Goal: Task Accomplishment & Management: Manage account settings

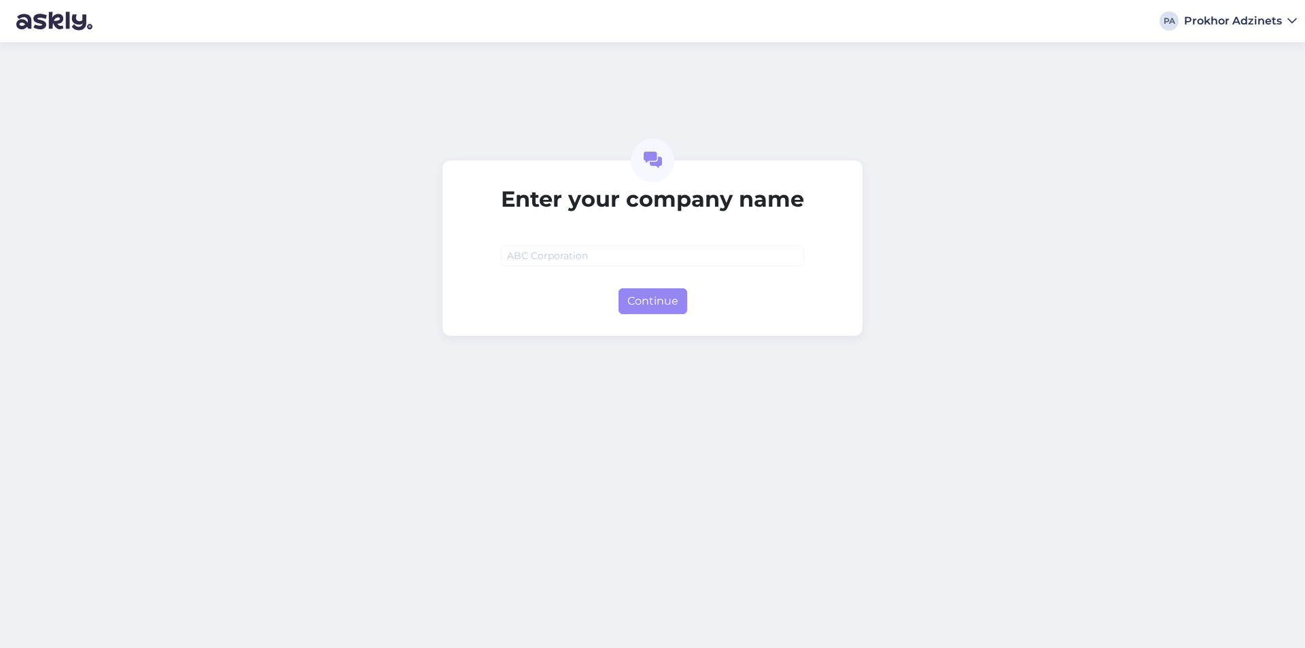
click at [612, 266] on input "text" at bounding box center [652, 255] width 303 height 21
type input "Smagios dovanos"
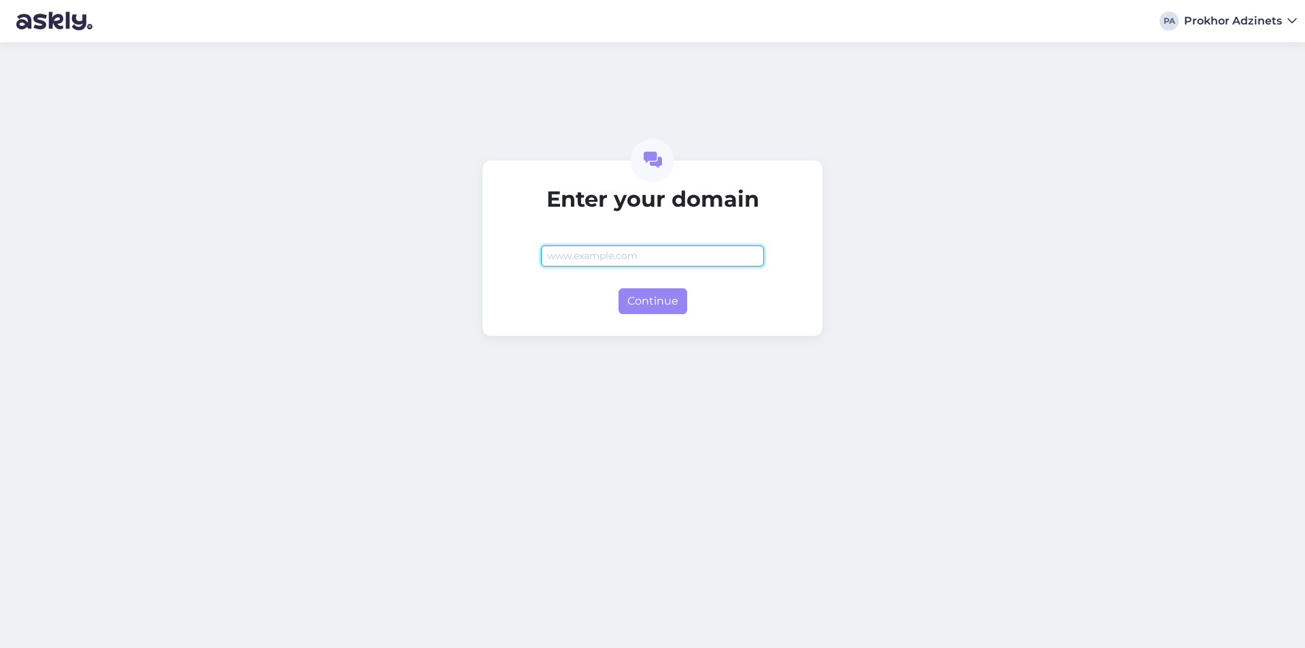
paste input "[DOMAIN_NAME]"
type input "[DOMAIN_NAME]"
click at [641, 311] on button "Continue" at bounding box center [652, 301] width 69 height 26
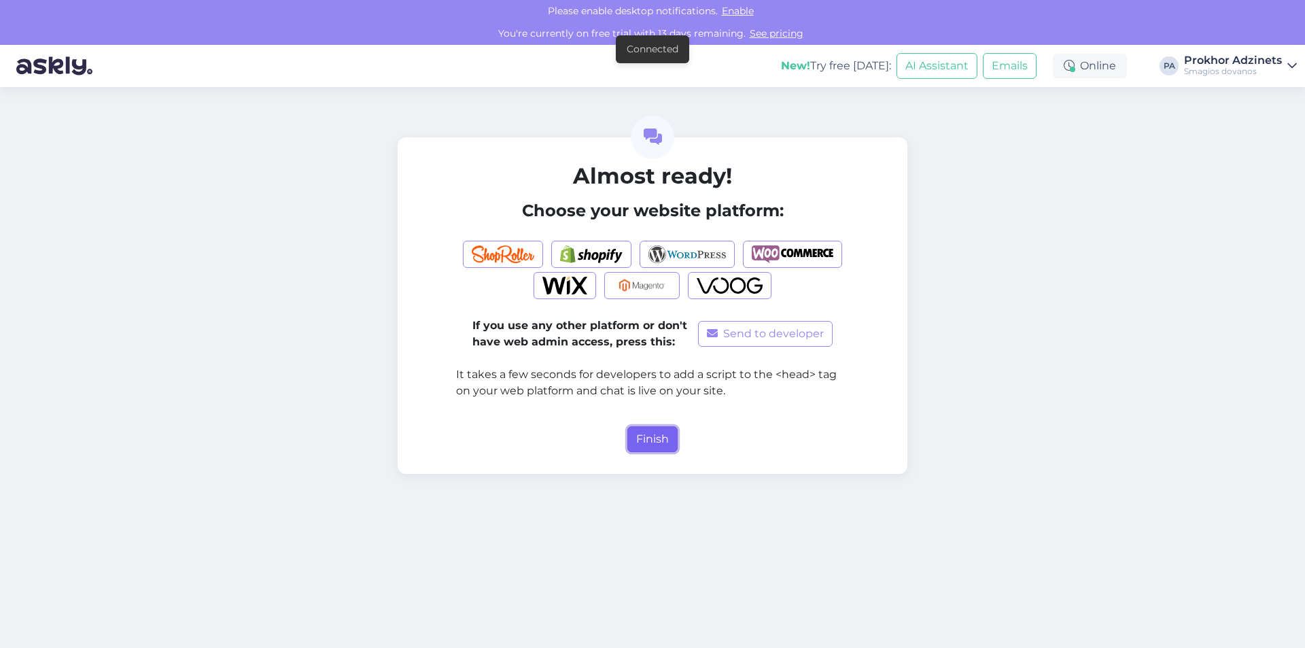
click at [658, 439] on button "Finish" at bounding box center [652, 439] width 50 height 26
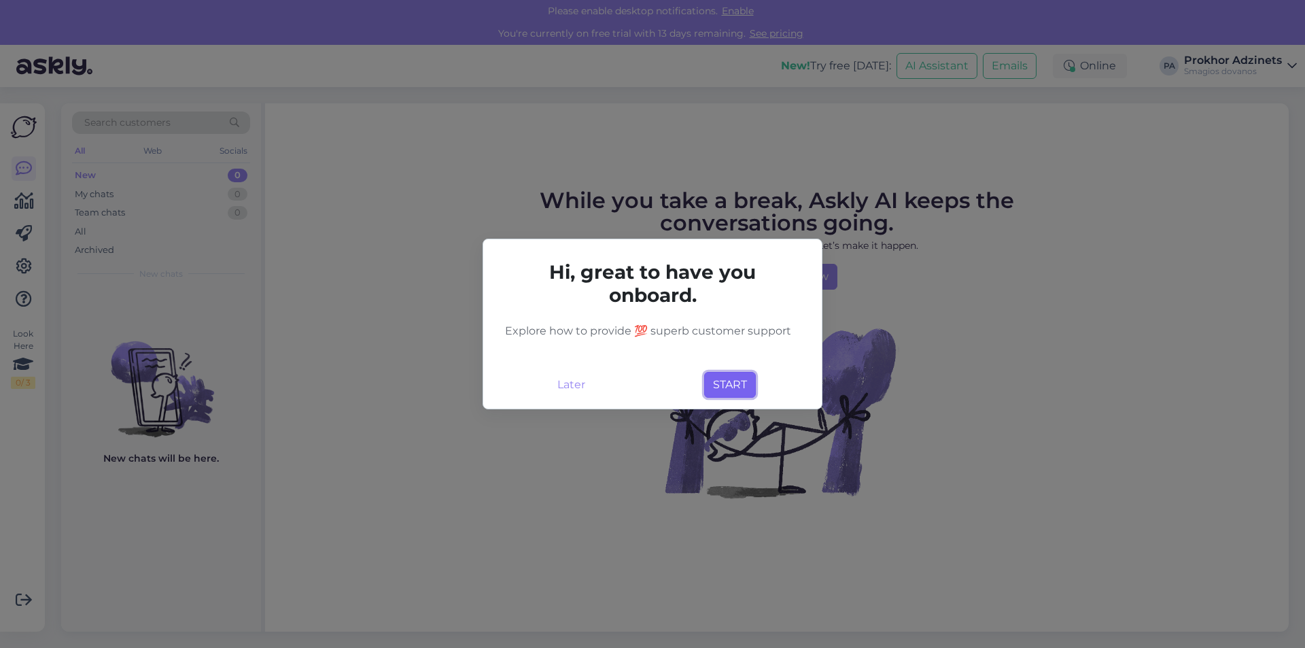
click at [707, 387] on button "START" at bounding box center [730, 385] width 52 height 26
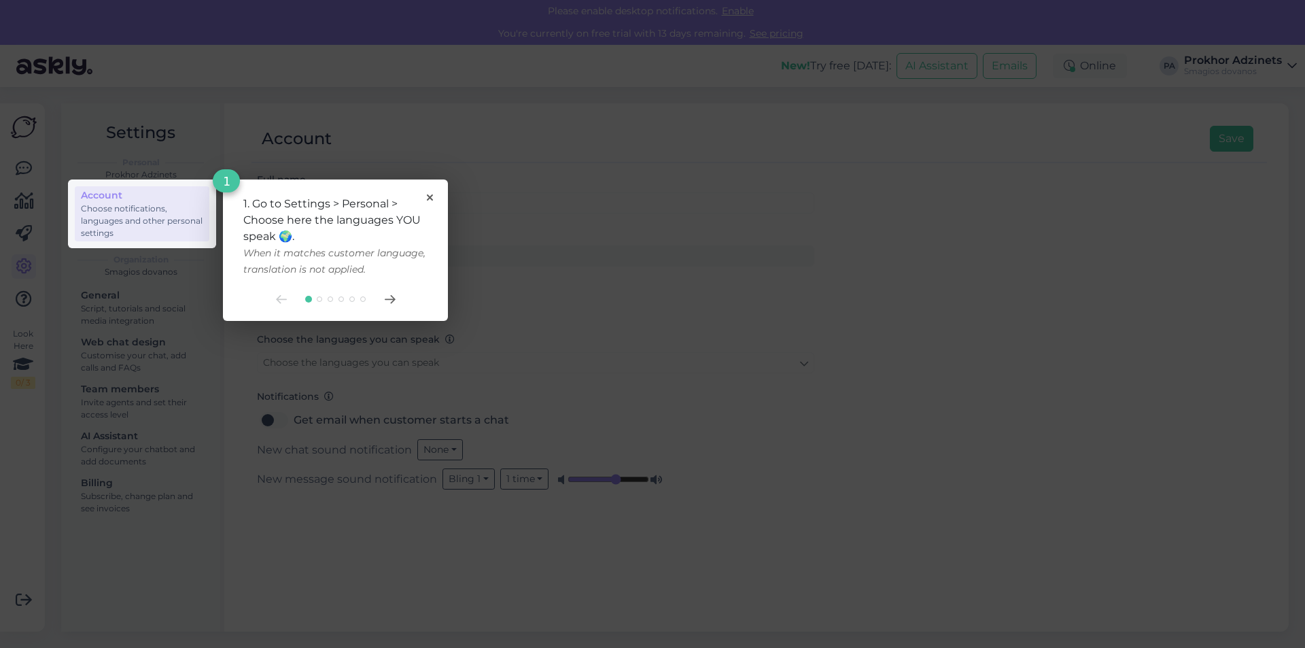
click at [435, 192] on div "1. Go to Settings > Personal > Choose here the languages YOU speak 🌍. When it m…" at bounding box center [335, 249] width 225 height 141
click at [163, 198] on rect at bounding box center [142, 213] width 148 height 69
click at [161, 223] on rect at bounding box center [142, 213] width 148 height 69
click at [391, 298] on icon at bounding box center [390, 299] width 11 height 9
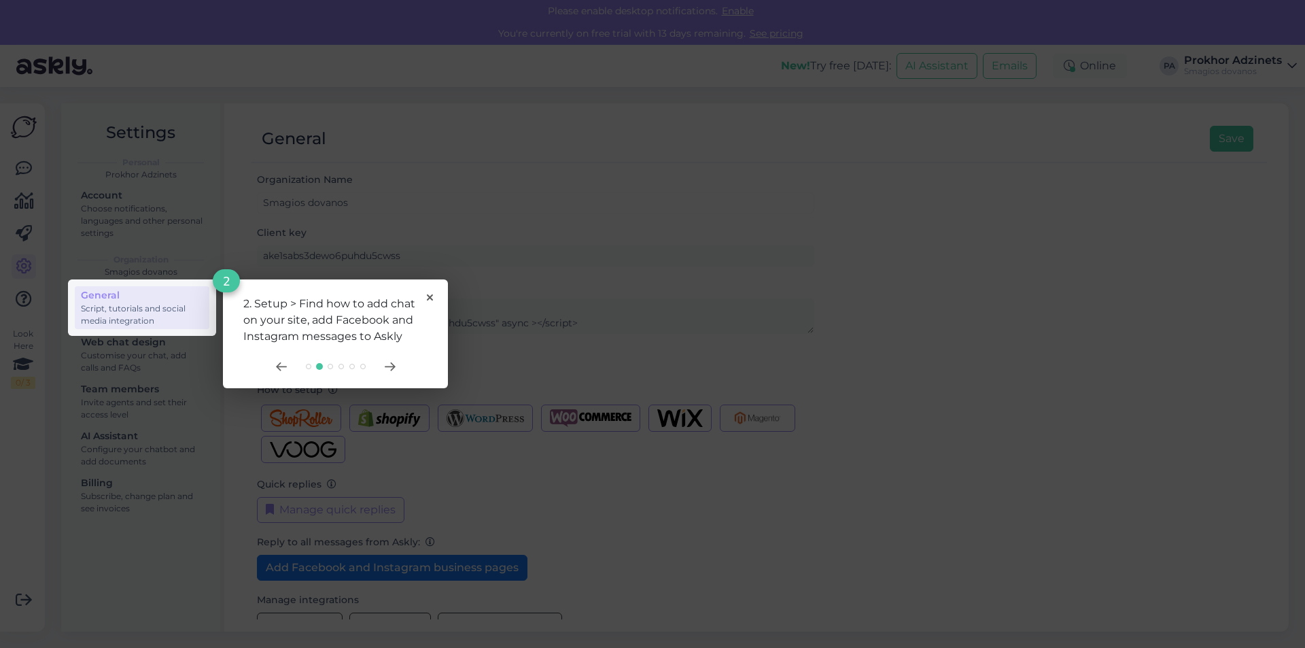
click at [394, 357] on div "2. Setup > Find how to add chat on your site, add Facebook and Instagram messag…" at bounding box center [335, 333] width 225 height 109
click at [389, 369] on icon at bounding box center [390, 366] width 11 height 9
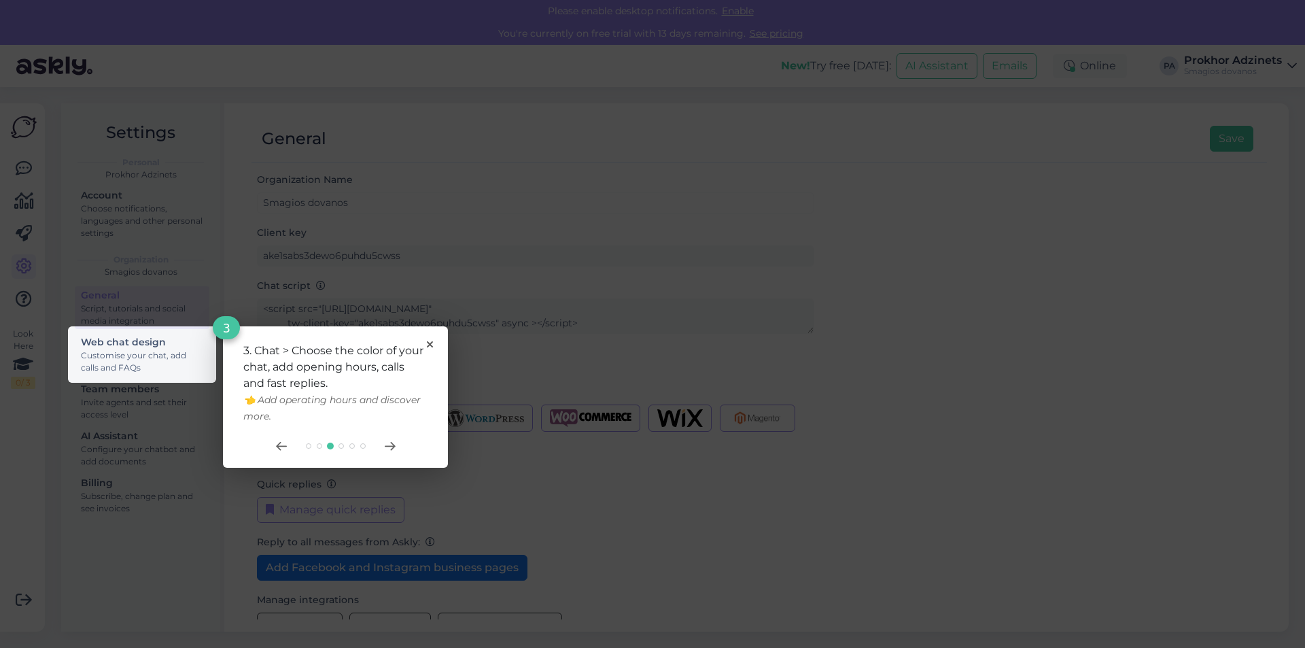
click at [396, 442] on div at bounding box center [335, 445] width 184 height 11
click at [383, 447] on div at bounding box center [335, 445] width 184 height 11
click at [394, 445] on icon at bounding box center [390, 445] width 10 height 7
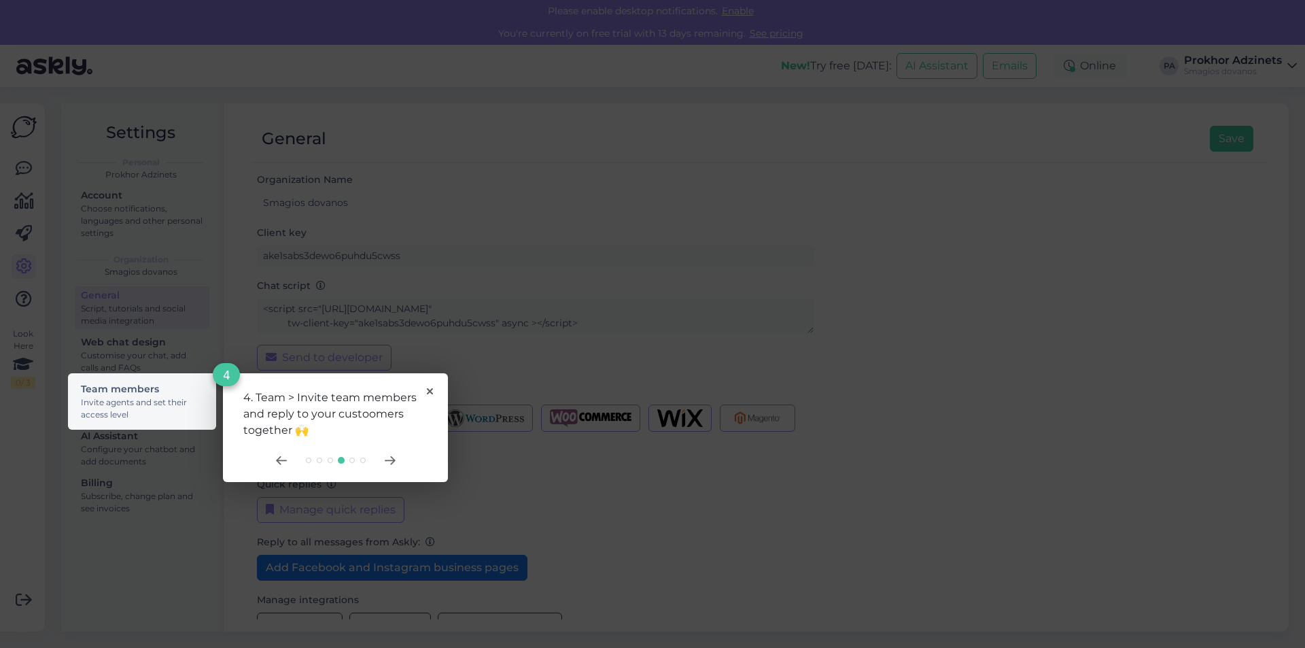
click at [396, 454] on div "4. Team > Invite team members and reply to your custoomers together 🙌 4" at bounding box center [335, 427] width 225 height 109
click at [393, 456] on icon at bounding box center [390, 460] width 11 height 9
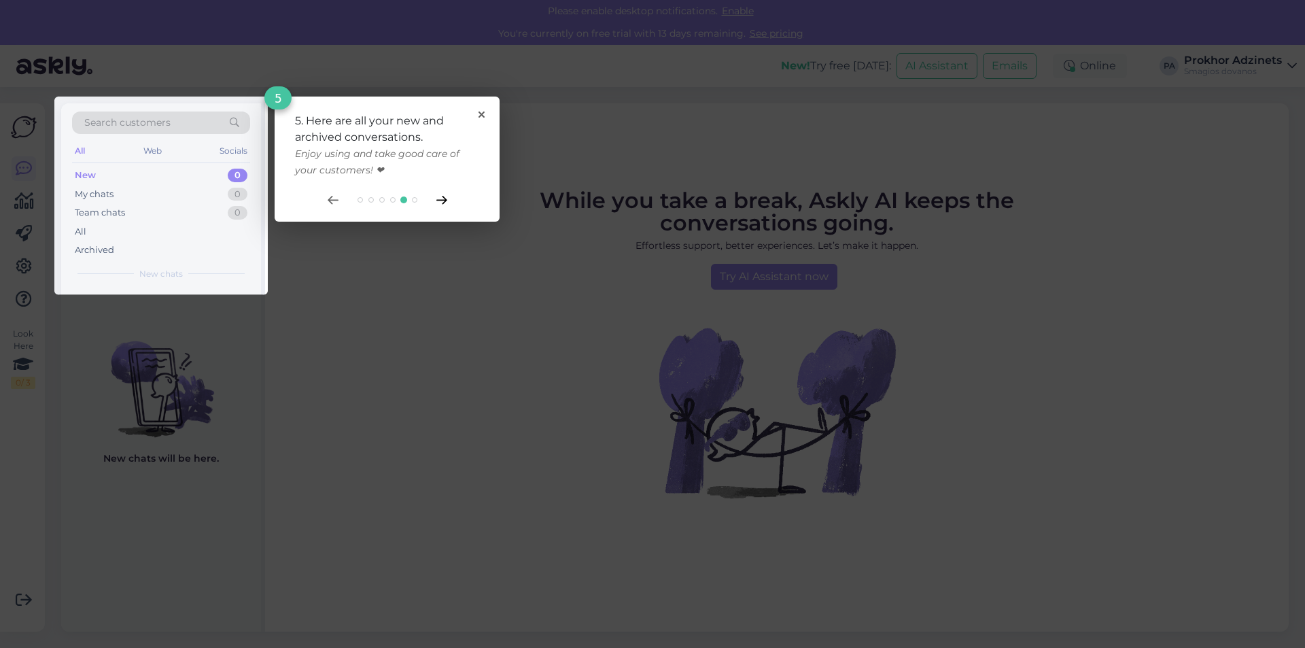
click at [445, 203] on icon at bounding box center [441, 200] width 11 height 9
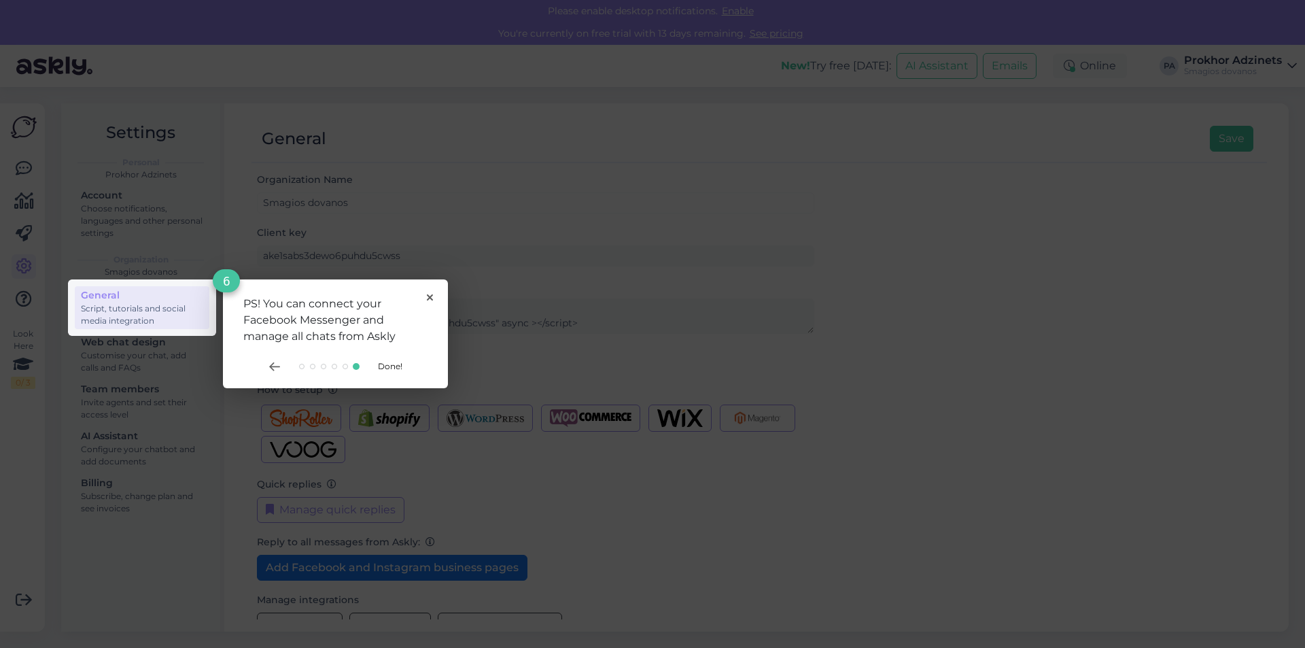
click at [427, 294] on div "PS! You can connect your Facebook Messenger and manage all chats from Askly 6 D…" at bounding box center [335, 333] width 225 height 109
click at [425, 297] on div "PS! You can connect your Facebook Messenger and manage all chats from Askly" at bounding box center [335, 320] width 184 height 49
click at [431, 296] on icon at bounding box center [430, 297] width 6 height 6
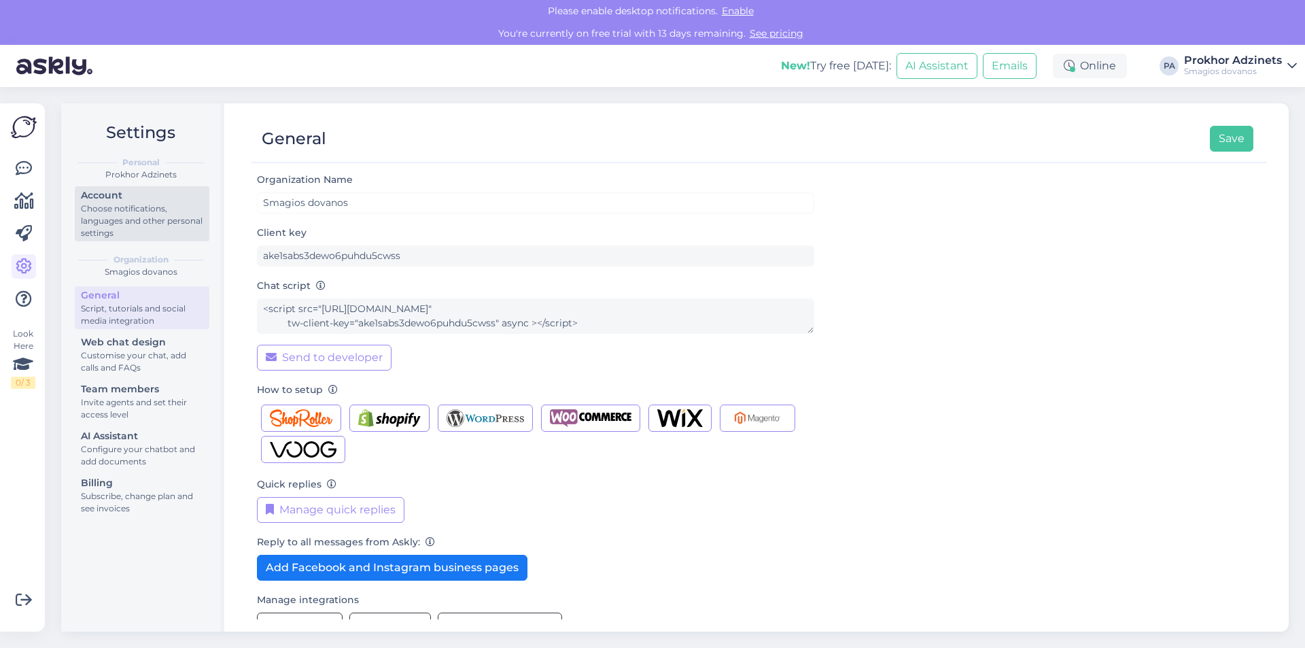
click at [136, 217] on div "Choose notifications, languages and other personal settings" at bounding box center [142, 221] width 122 height 37
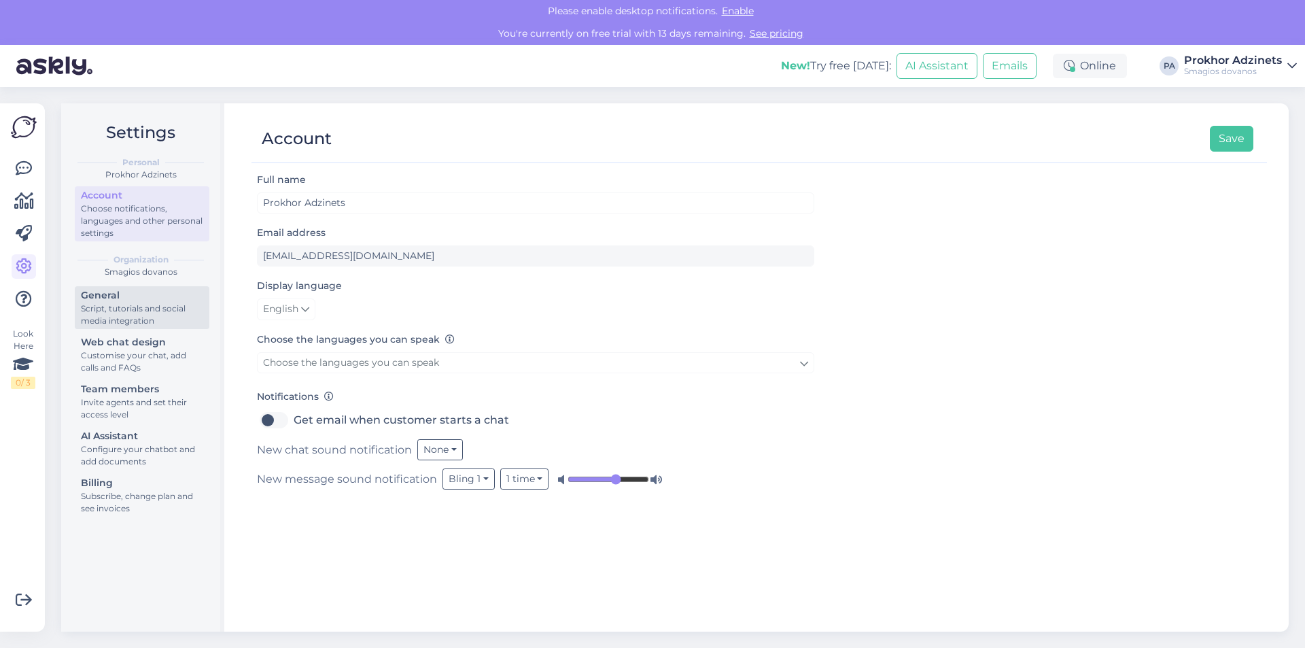
click at [156, 291] on div "General" at bounding box center [142, 295] width 122 height 14
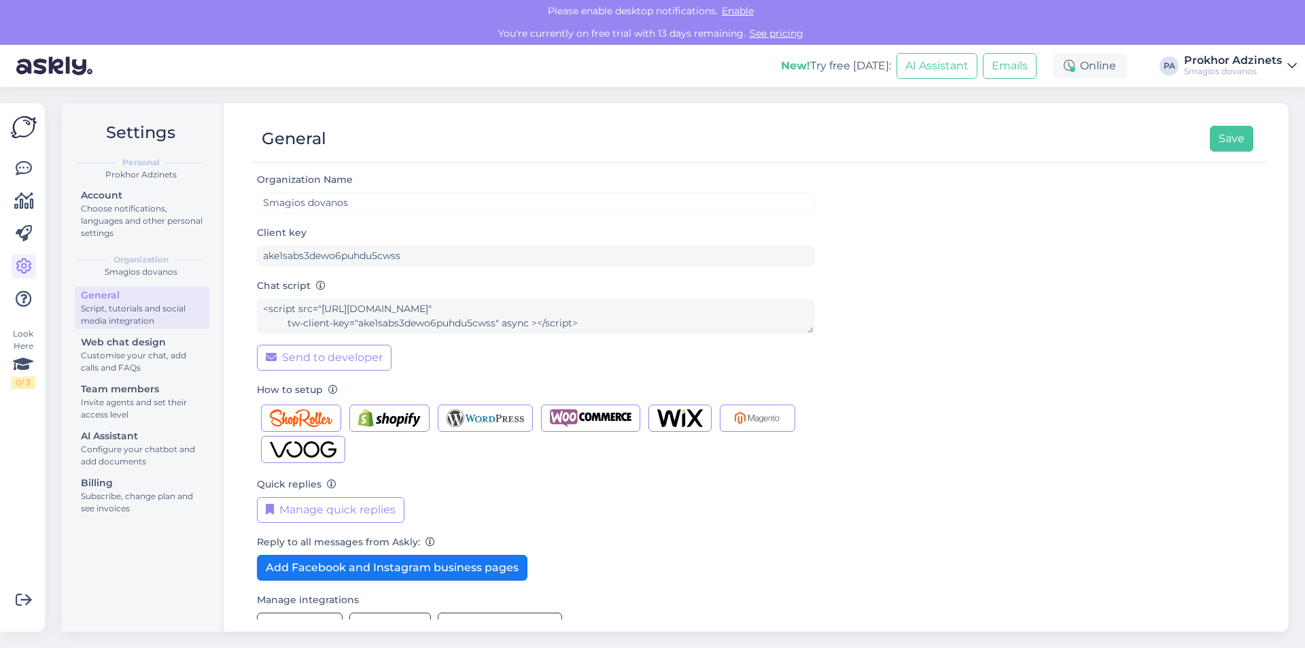
click at [252, 302] on div "Organization Name [PERSON_NAME] dovanos Client key ake1sabs3dewo6puhdu5cwss Cha…" at bounding box center [758, 395] width 1015 height 448
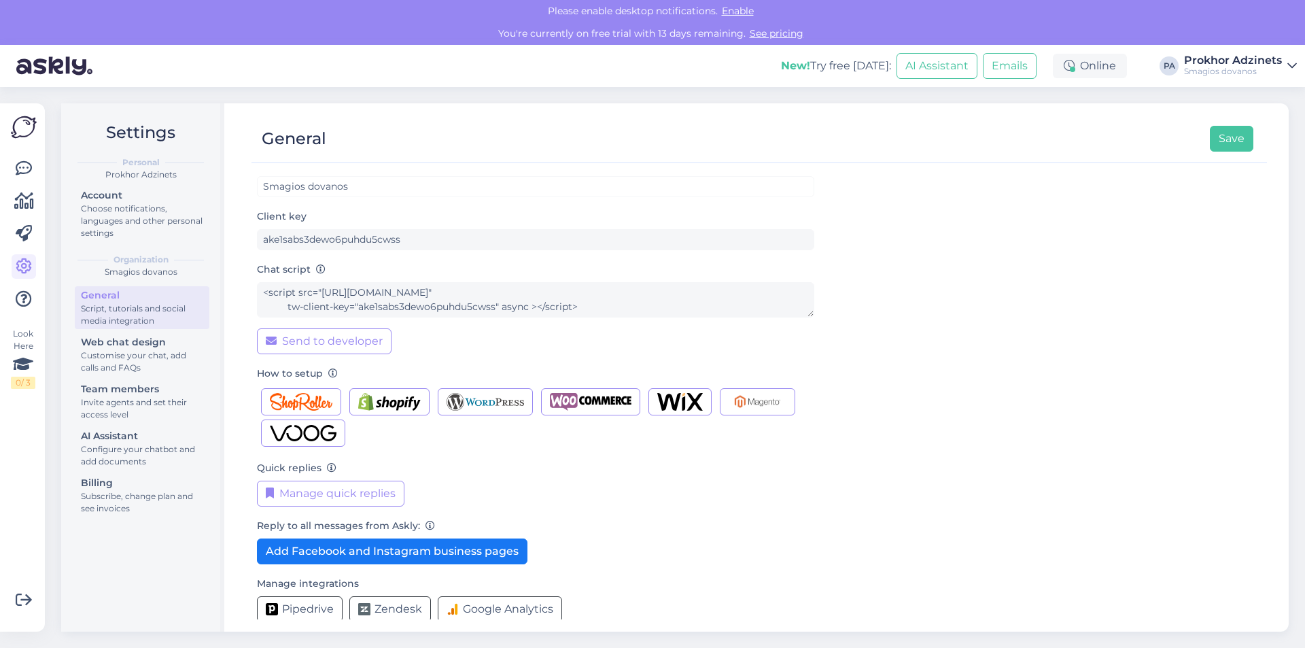
scroll to position [30, 0]
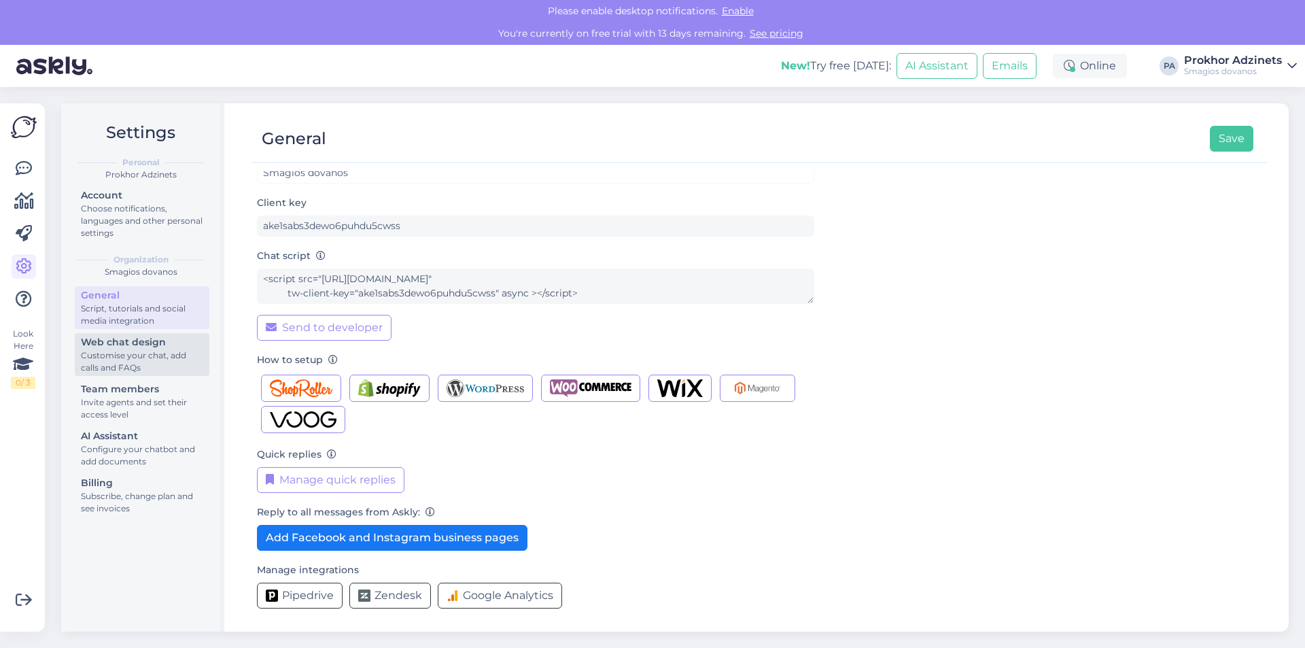
click at [126, 341] on div "Web chat design" at bounding box center [142, 342] width 122 height 14
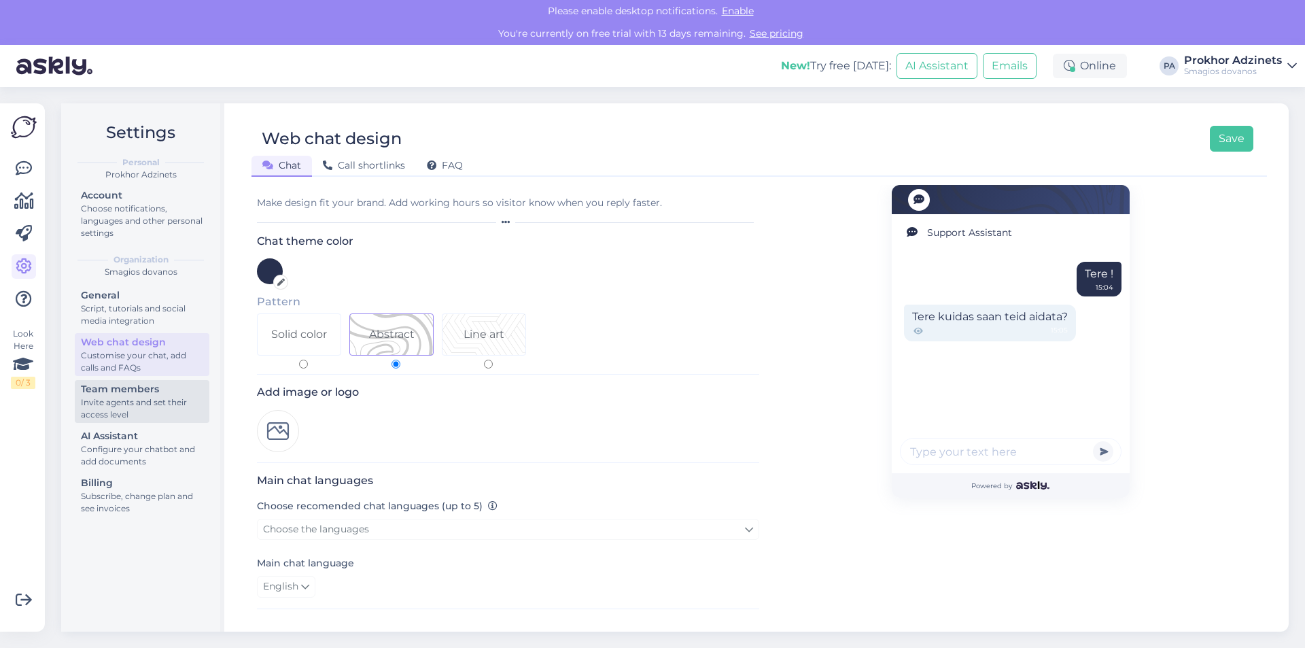
click at [137, 391] on div "Team members" at bounding box center [142, 389] width 122 height 14
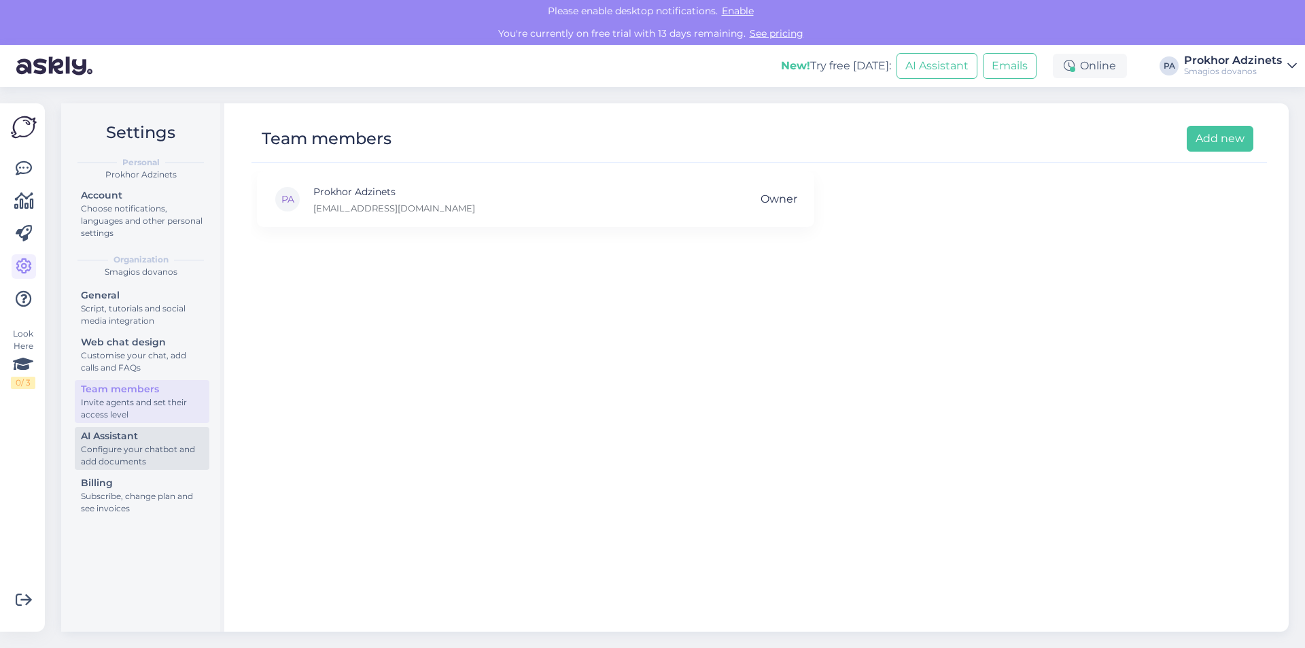
click at [152, 444] on div "Configure your chatbot and add documents" at bounding box center [142, 455] width 122 height 24
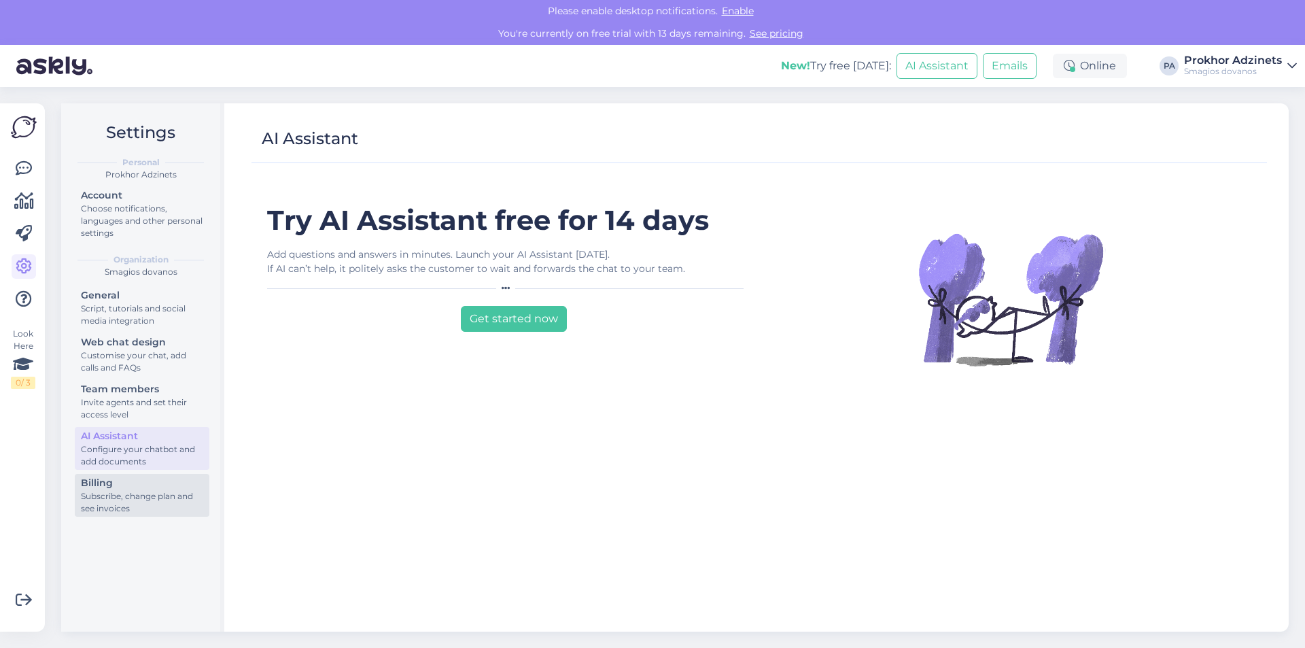
click at [167, 489] on div "Billing" at bounding box center [142, 483] width 122 height 14
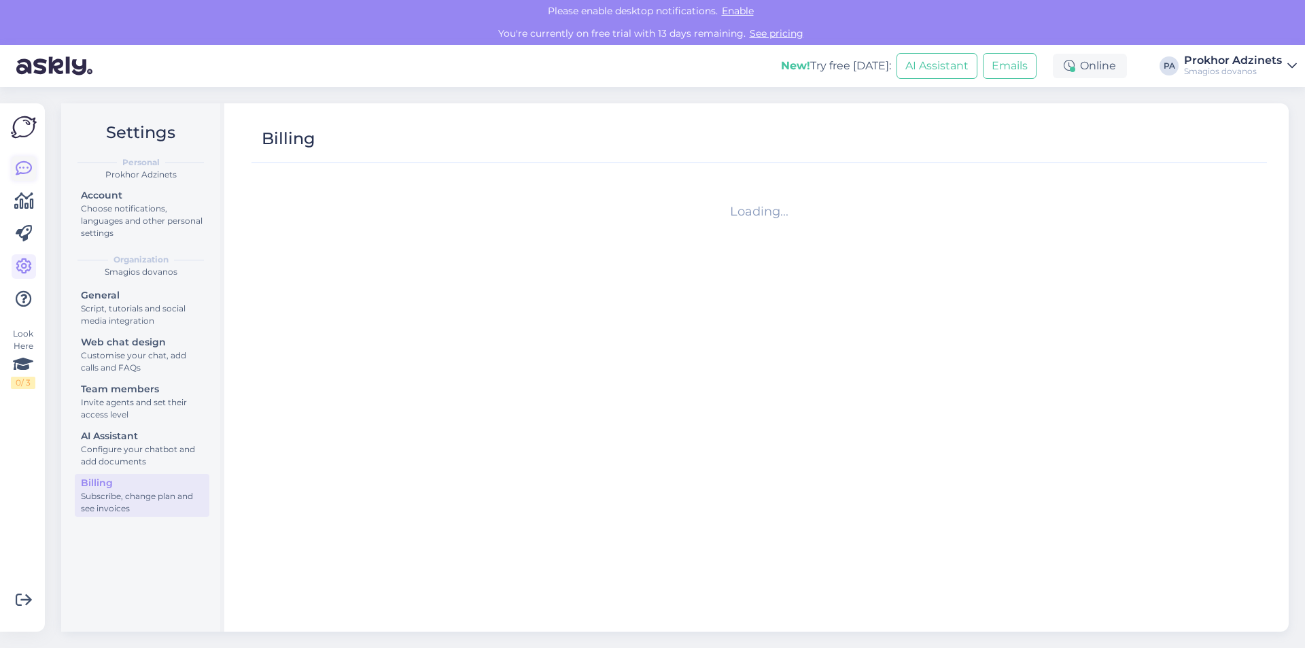
click at [28, 172] on icon at bounding box center [24, 168] width 16 height 16
